Goal: Task Accomplishment & Management: Manage account settings

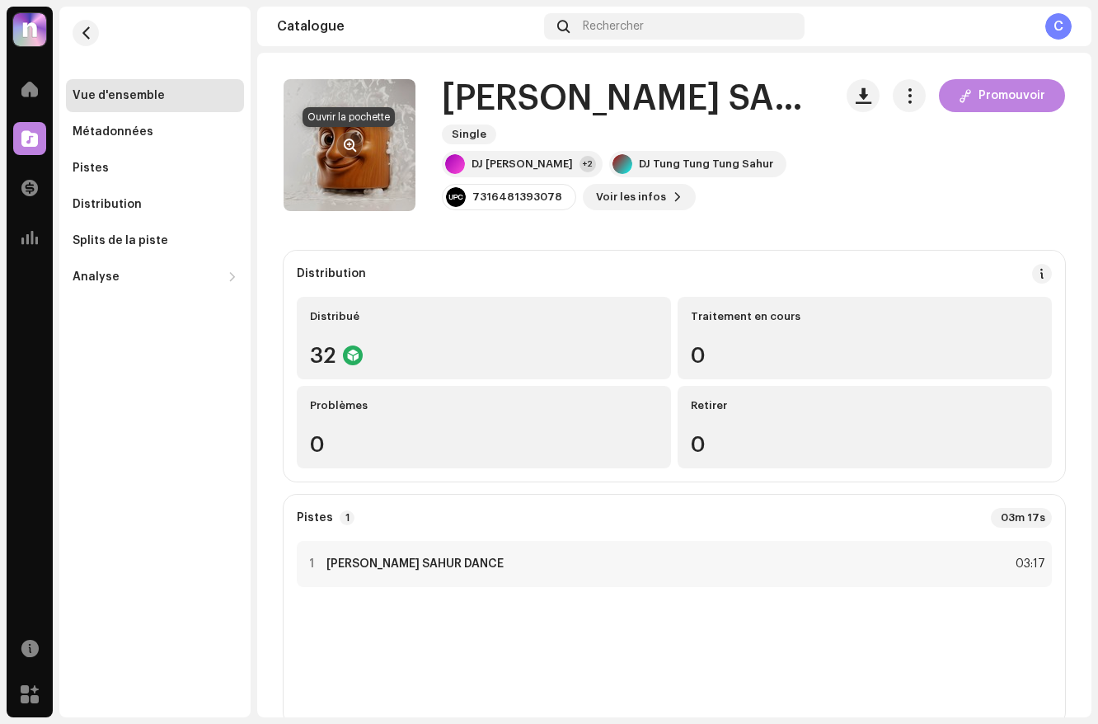
click at [359, 144] on button "button" at bounding box center [349, 145] width 26 height 26
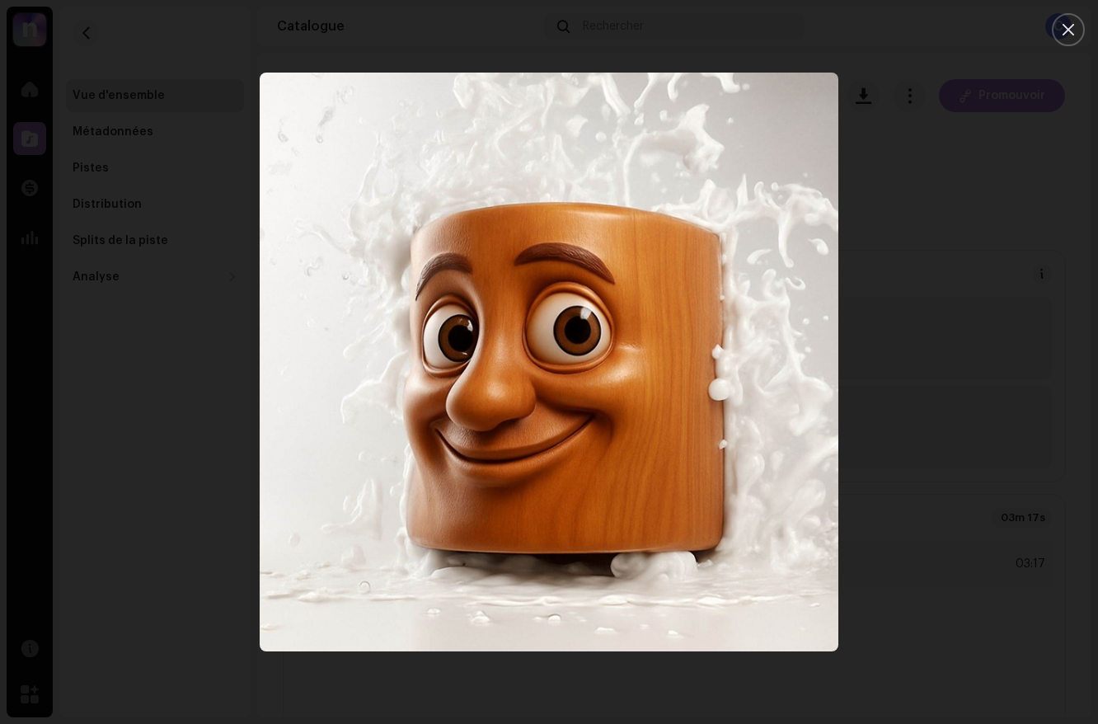
click at [576, 47] on div at bounding box center [549, 362] width 1098 height 724
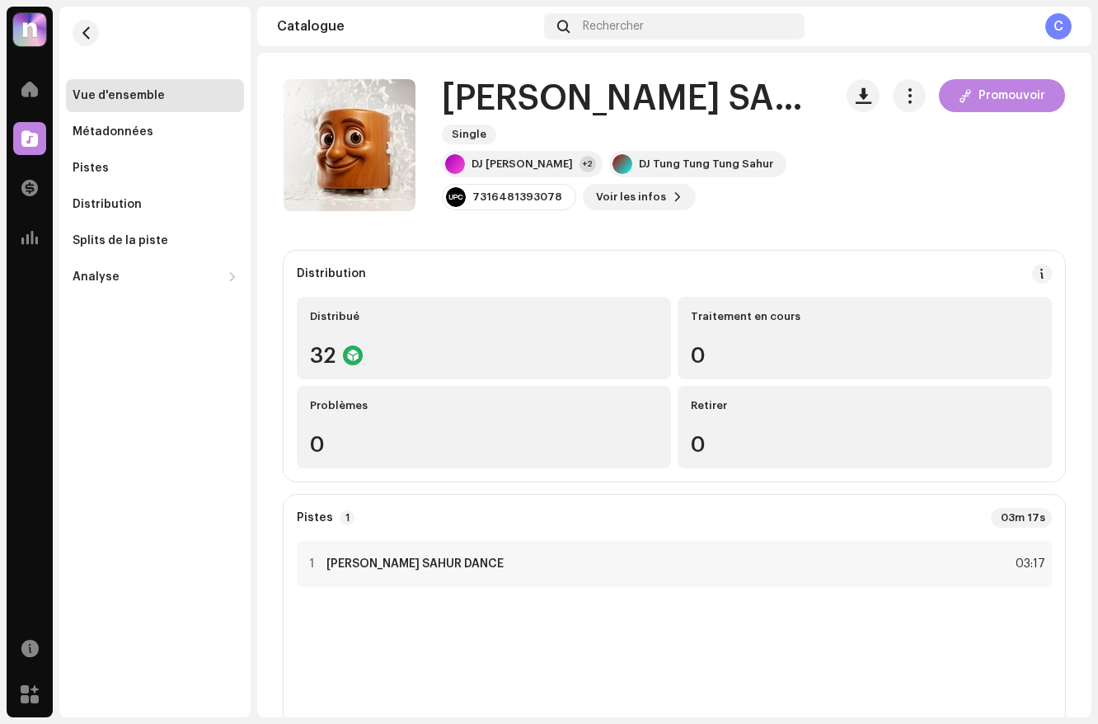
click at [1057, 21] on div "C" at bounding box center [1058, 26] width 26 height 26
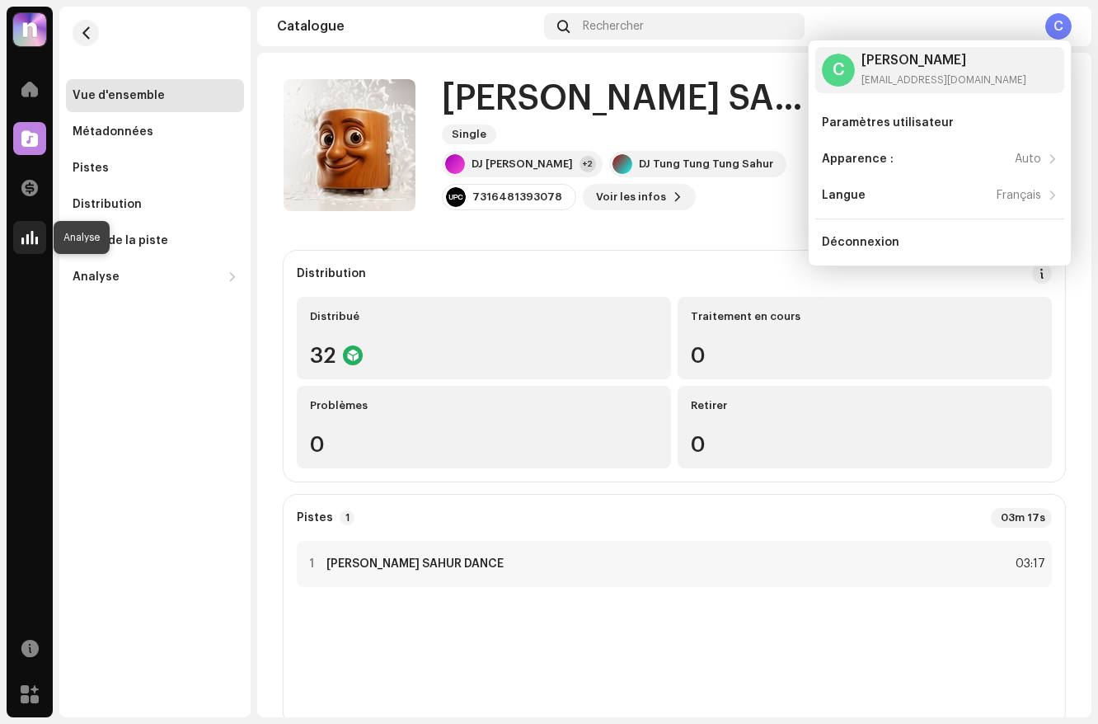
click at [40, 230] on div at bounding box center [29, 237] width 33 height 33
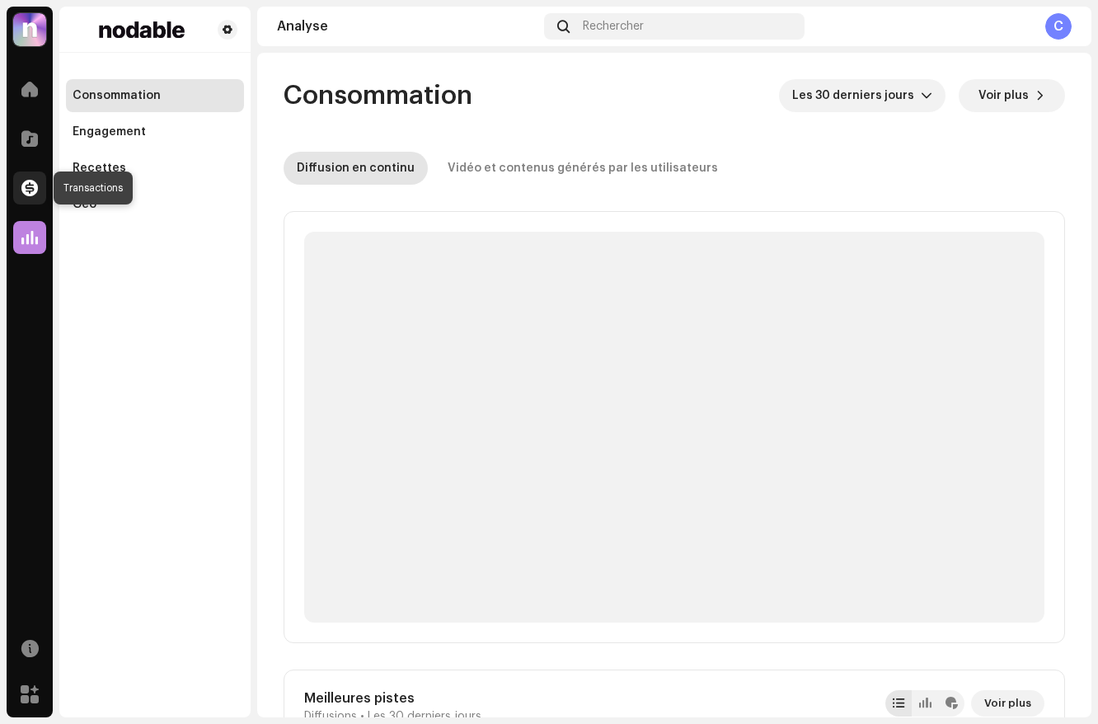
click at [40, 193] on div at bounding box center [29, 187] width 33 height 33
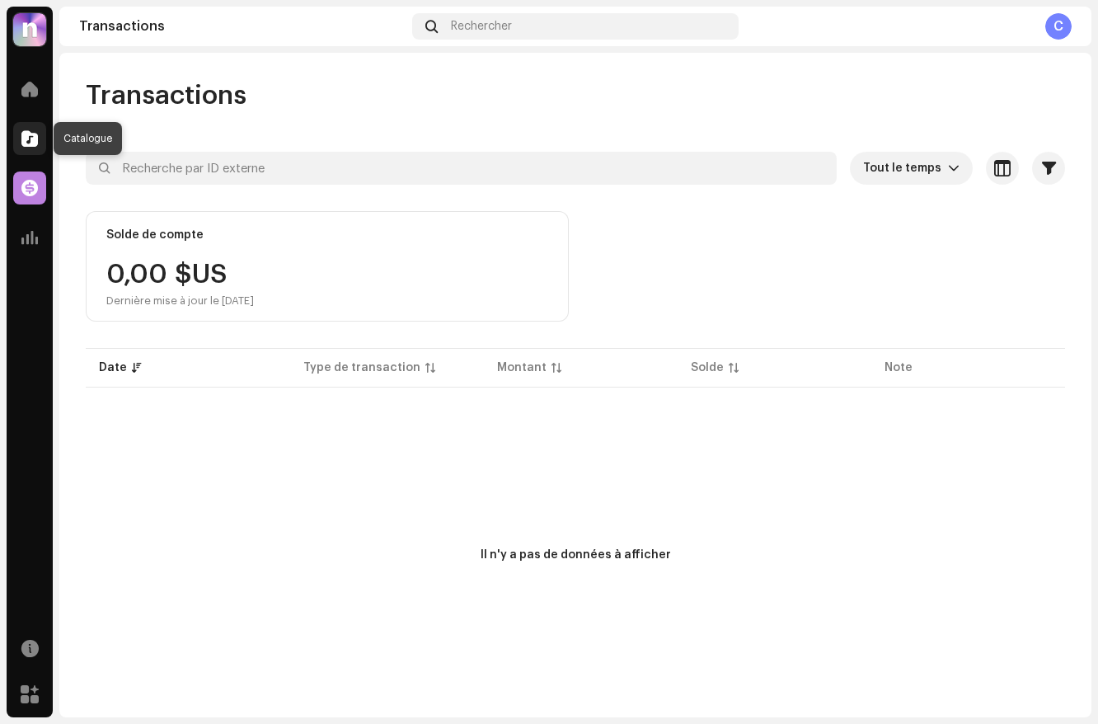
click at [33, 153] on div at bounding box center [29, 138] width 33 height 33
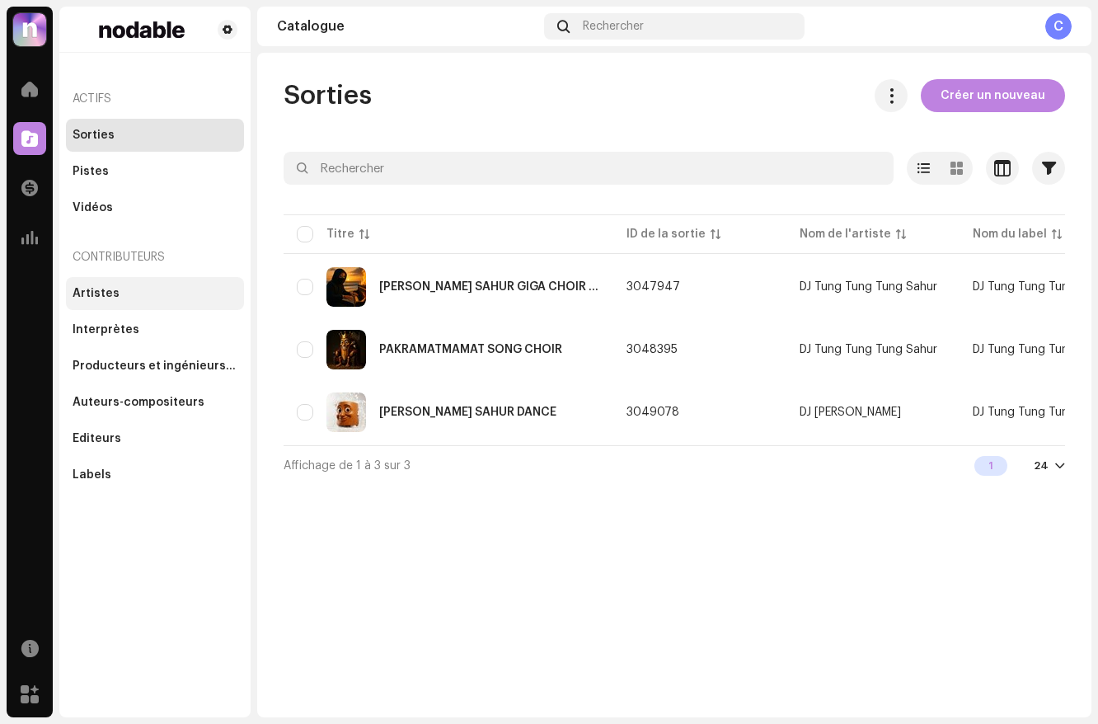
click at [106, 297] on div "Artistes" at bounding box center [96, 293] width 47 height 13
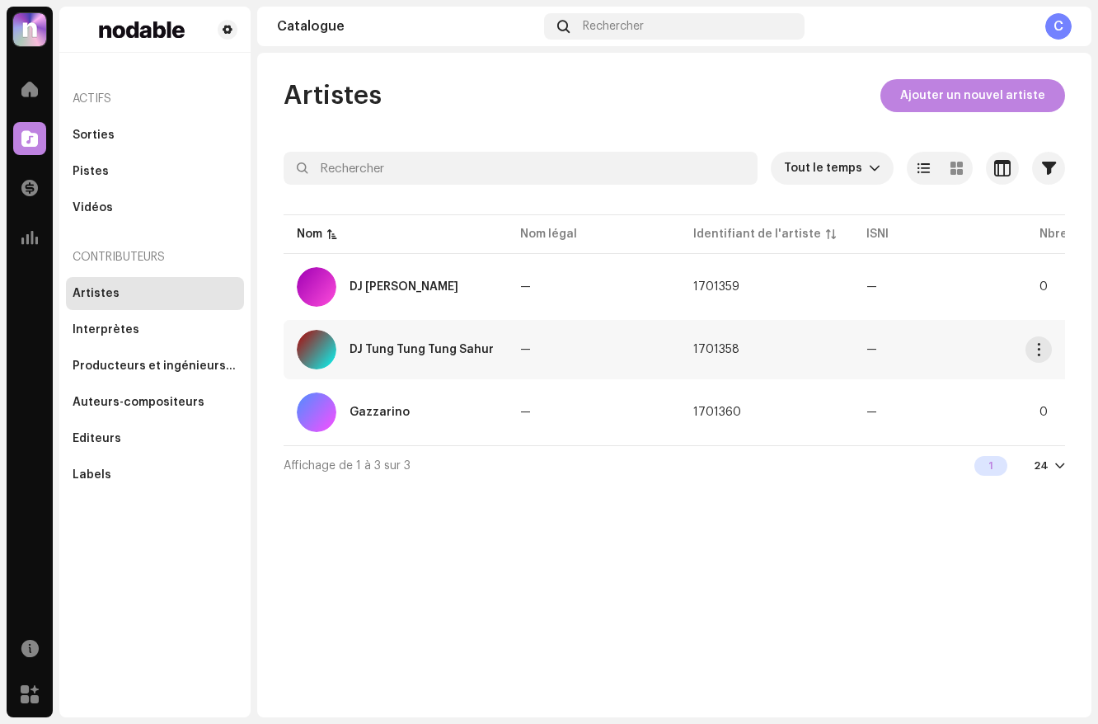
click at [604, 352] on td "—" at bounding box center [593, 349] width 173 height 59
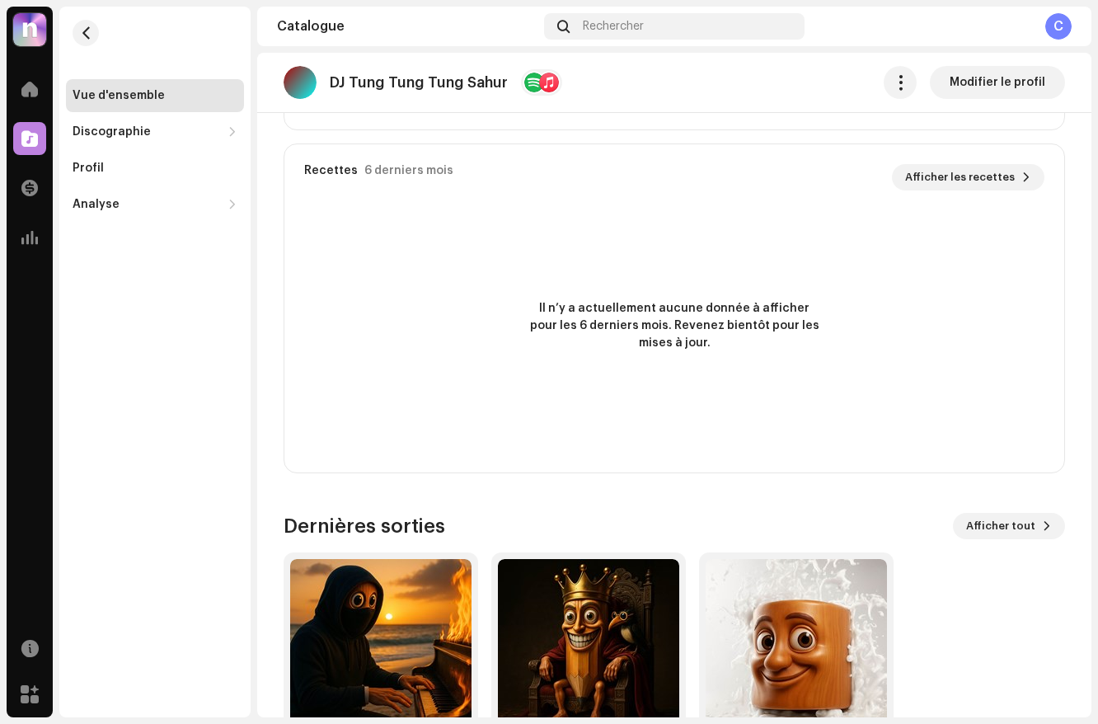
scroll to position [1067, 0]
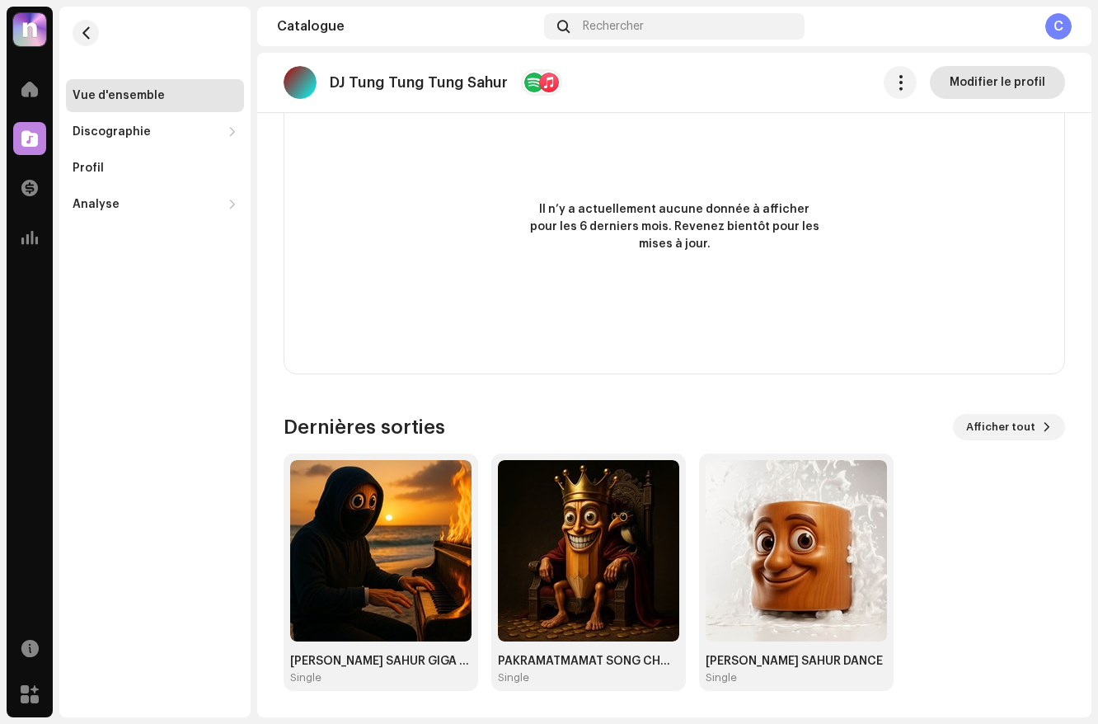
click at [972, 94] on span "Modifier le profil" at bounding box center [998, 82] width 96 height 33
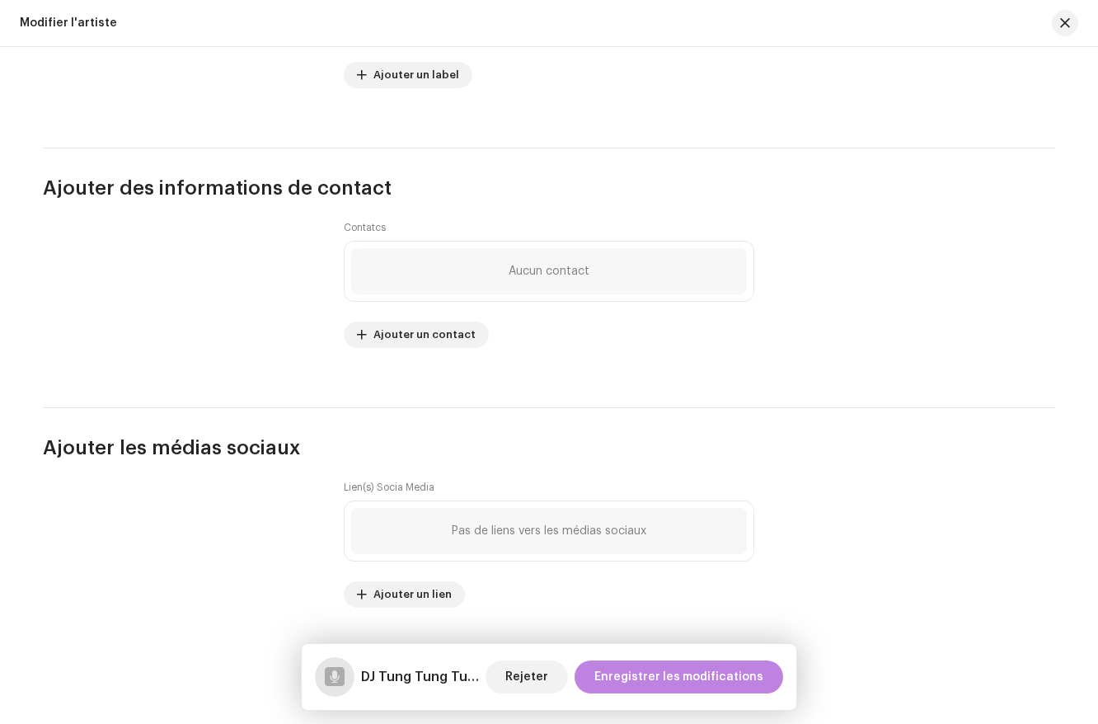
scroll to position [2079, 0]
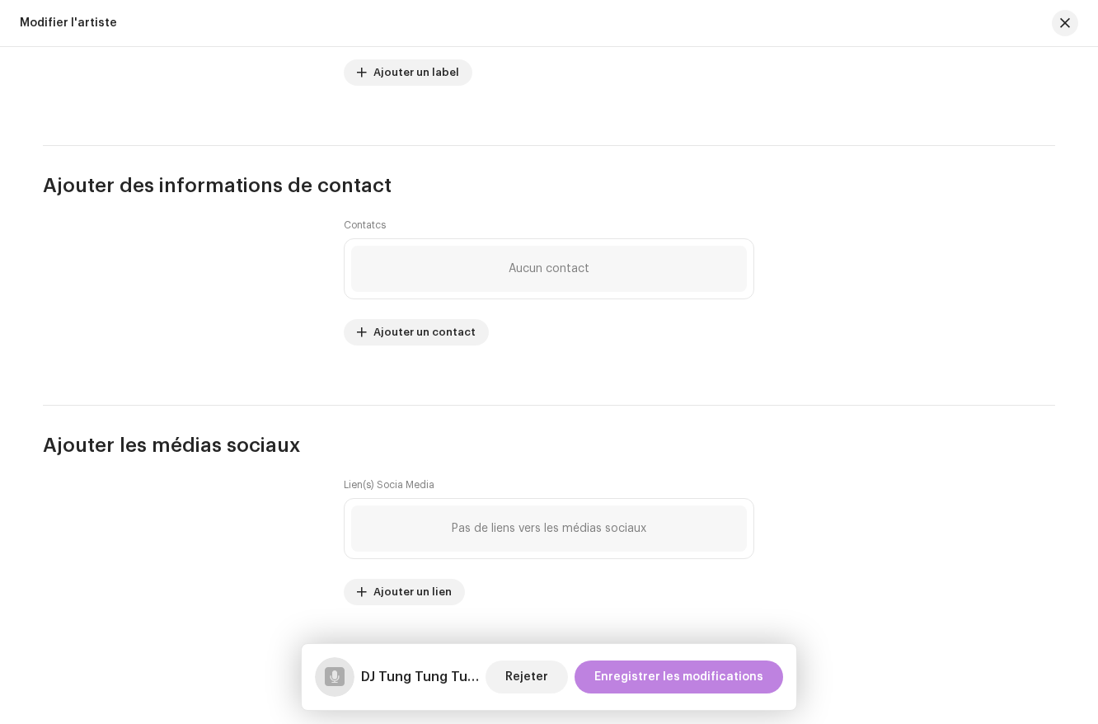
click at [403, 576] on div "Lien(s) Socia Media Pas de liens vers les médias sociaux Ajouter un lien" at bounding box center [549, 541] width 411 height 127
click at [403, 590] on span "Ajouter un lien" at bounding box center [412, 591] width 78 height 33
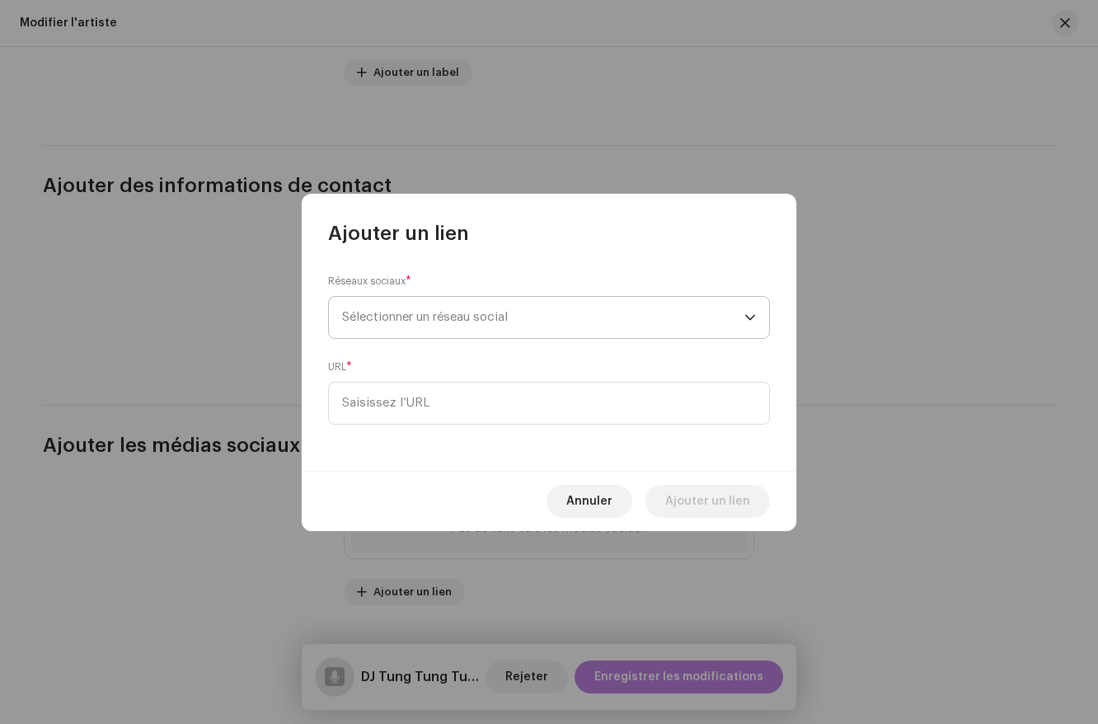
click at [500, 326] on span "Sélectionner un réseau social" at bounding box center [543, 317] width 402 height 41
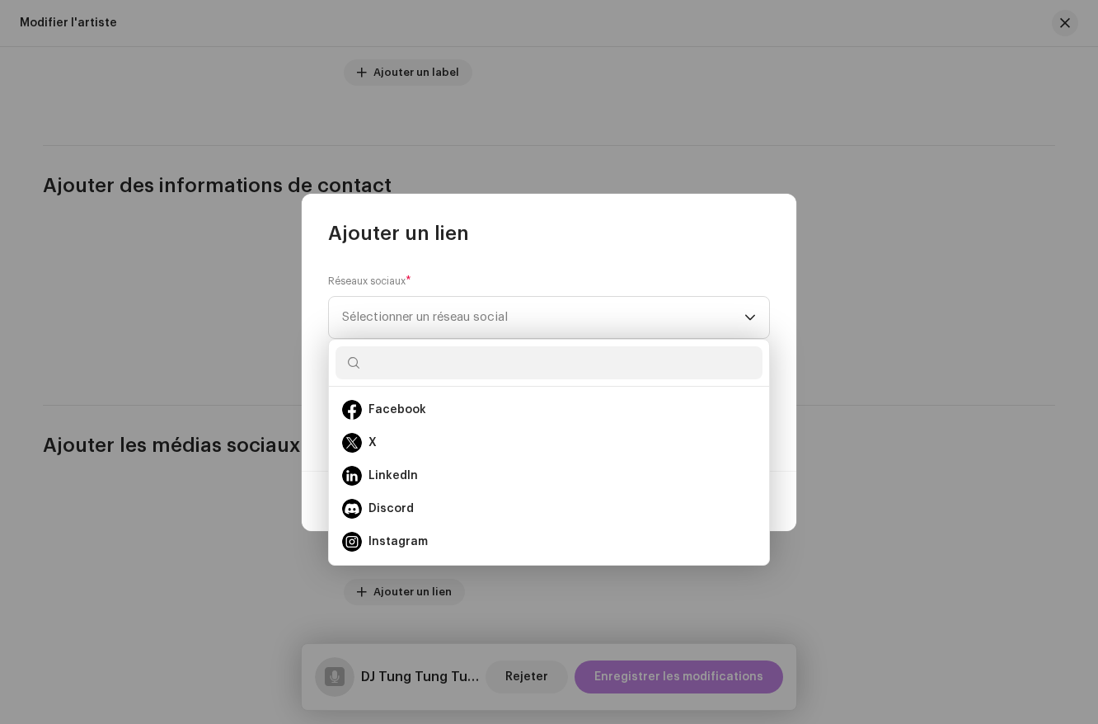
click at [504, 256] on div "Réseaux sociaux * Sélectionner un réseau social URL *" at bounding box center [549, 358] width 495 height 224
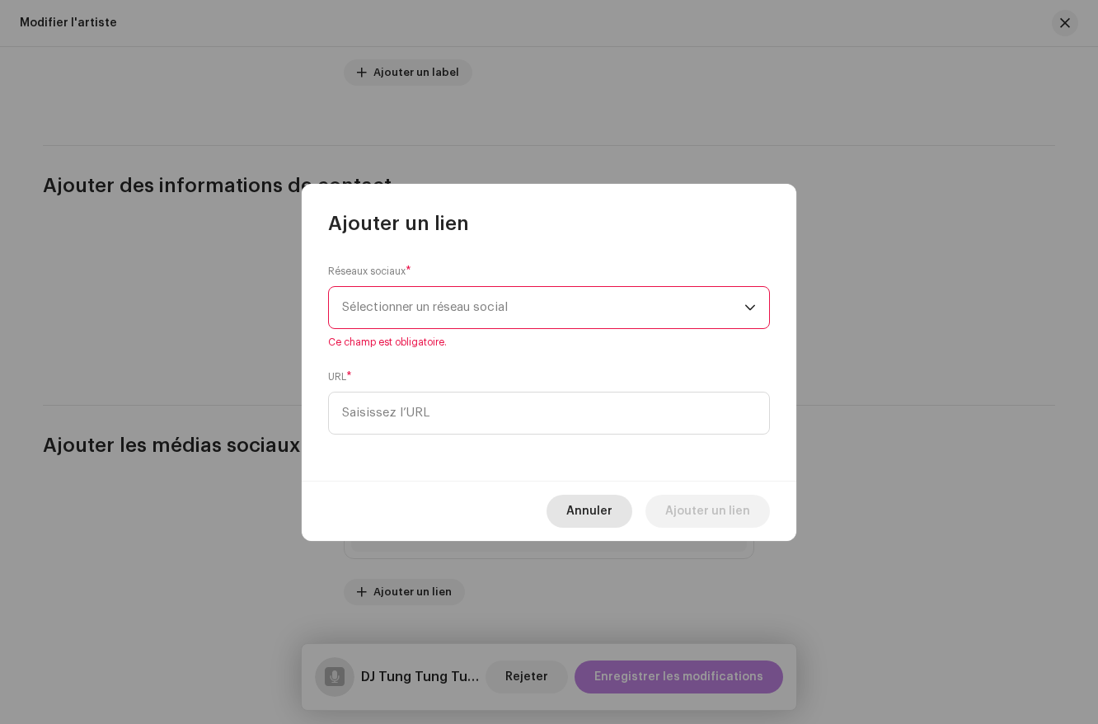
click at [589, 501] on span "Annuler" at bounding box center [589, 511] width 46 height 33
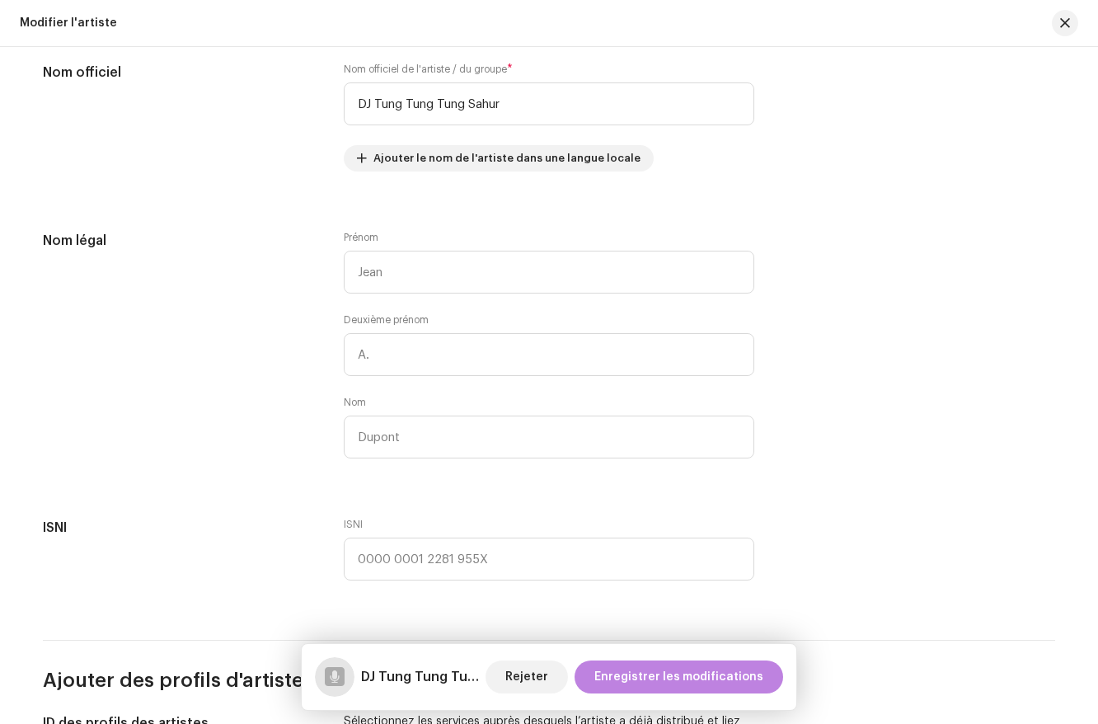
scroll to position [0, 0]
